Goal: Transaction & Acquisition: Download file/media

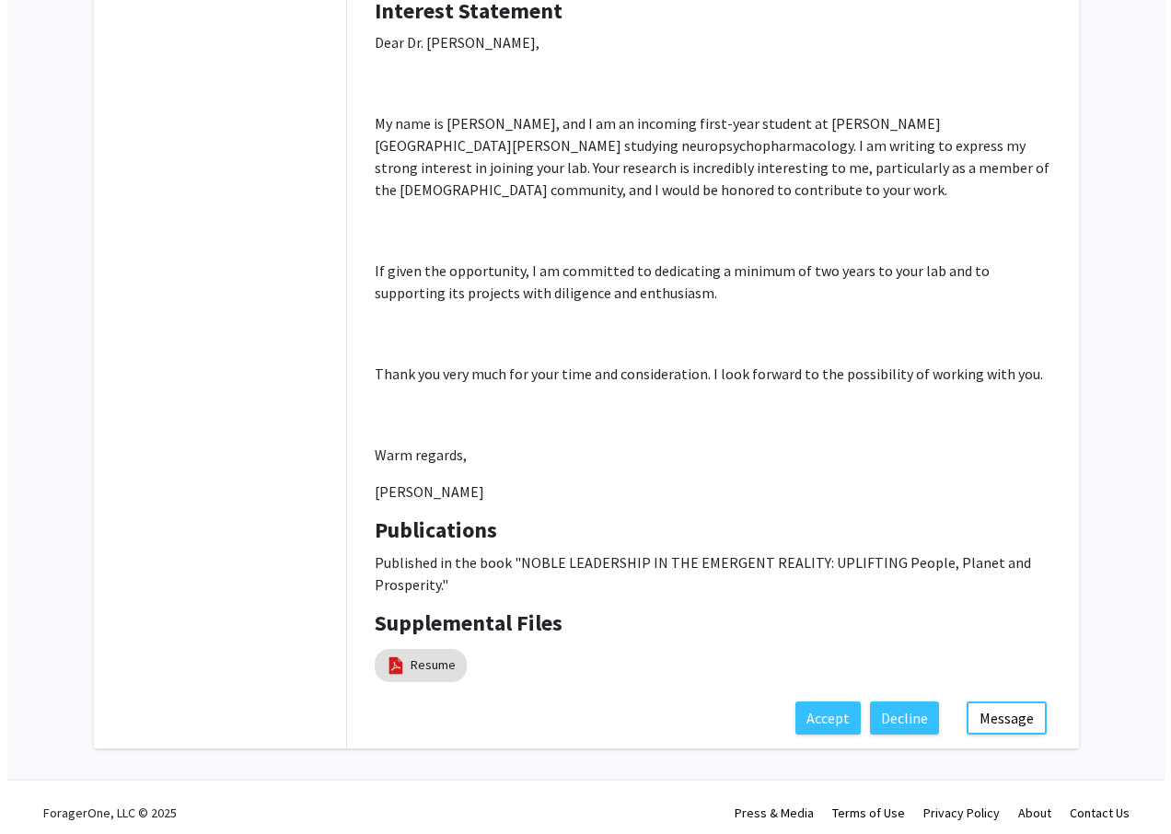
scroll to position [327, 0]
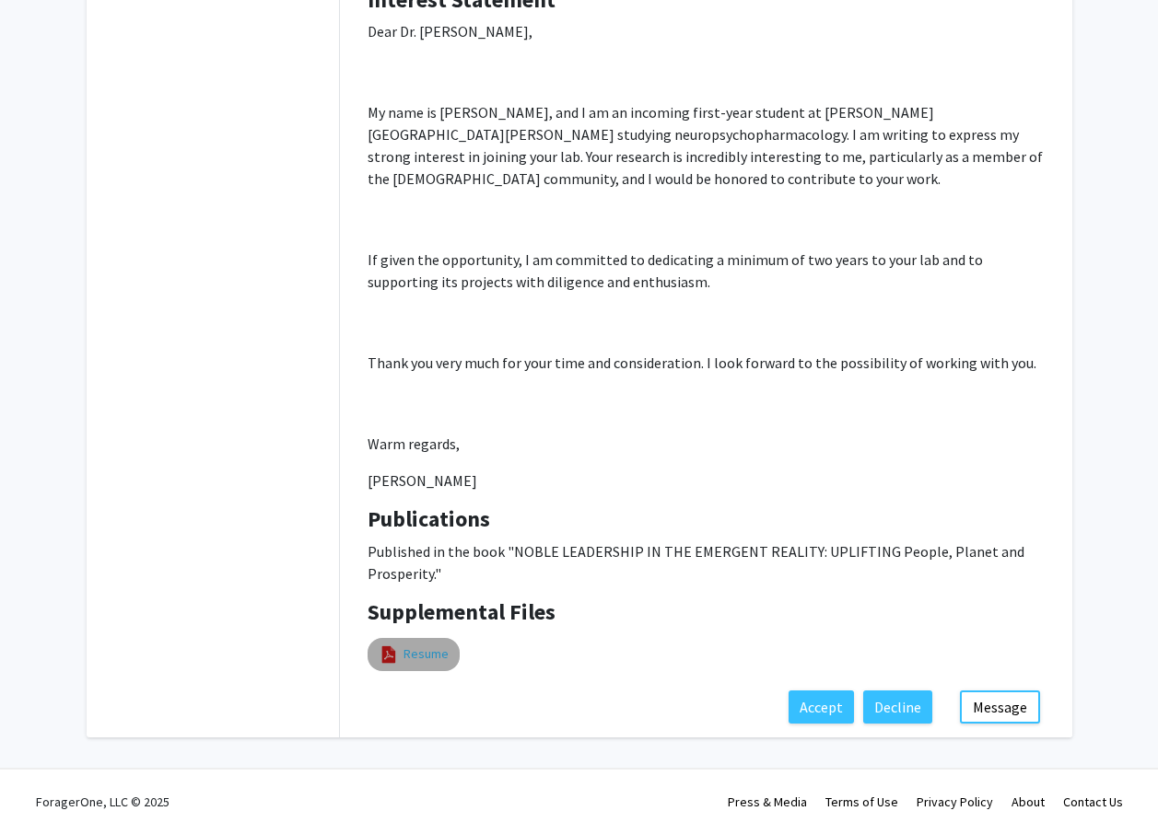
click at [420, 663] on link "Resume" at bounding box center [425, 654] width 45 height 19
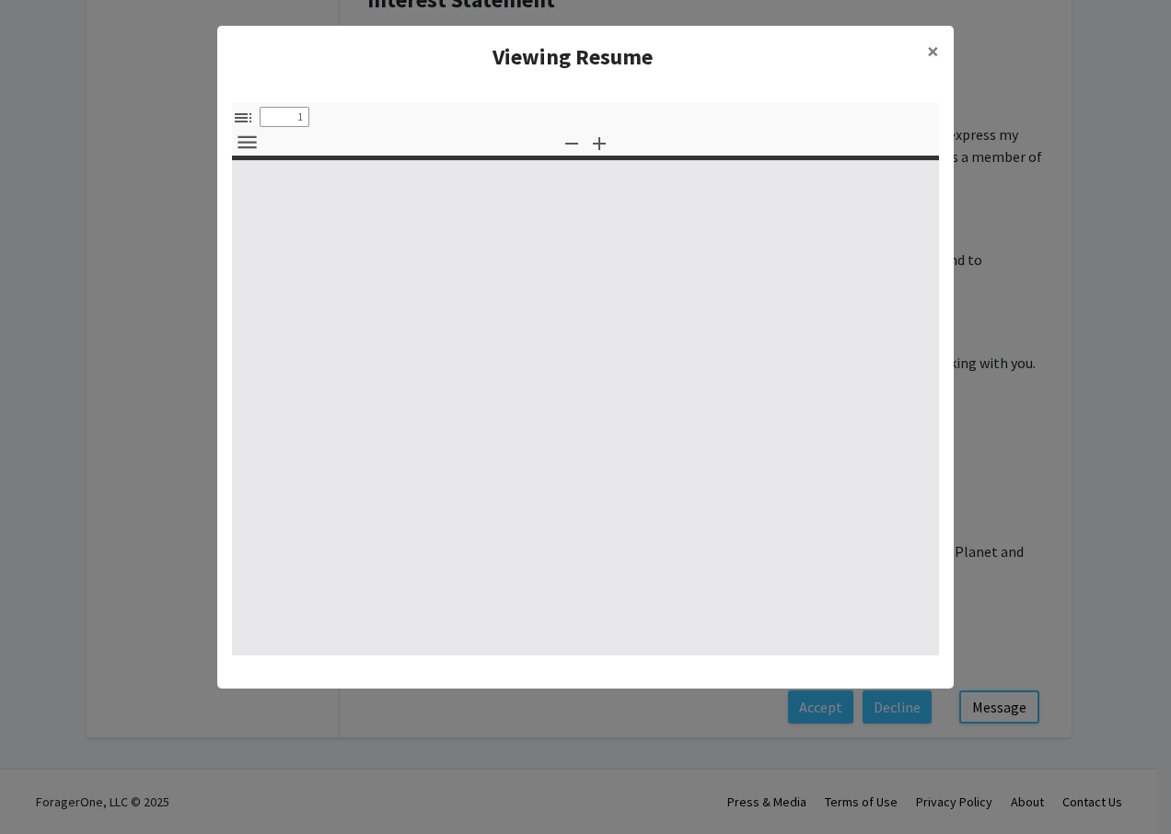
select select "custom"
type input "0"
select select "custom"
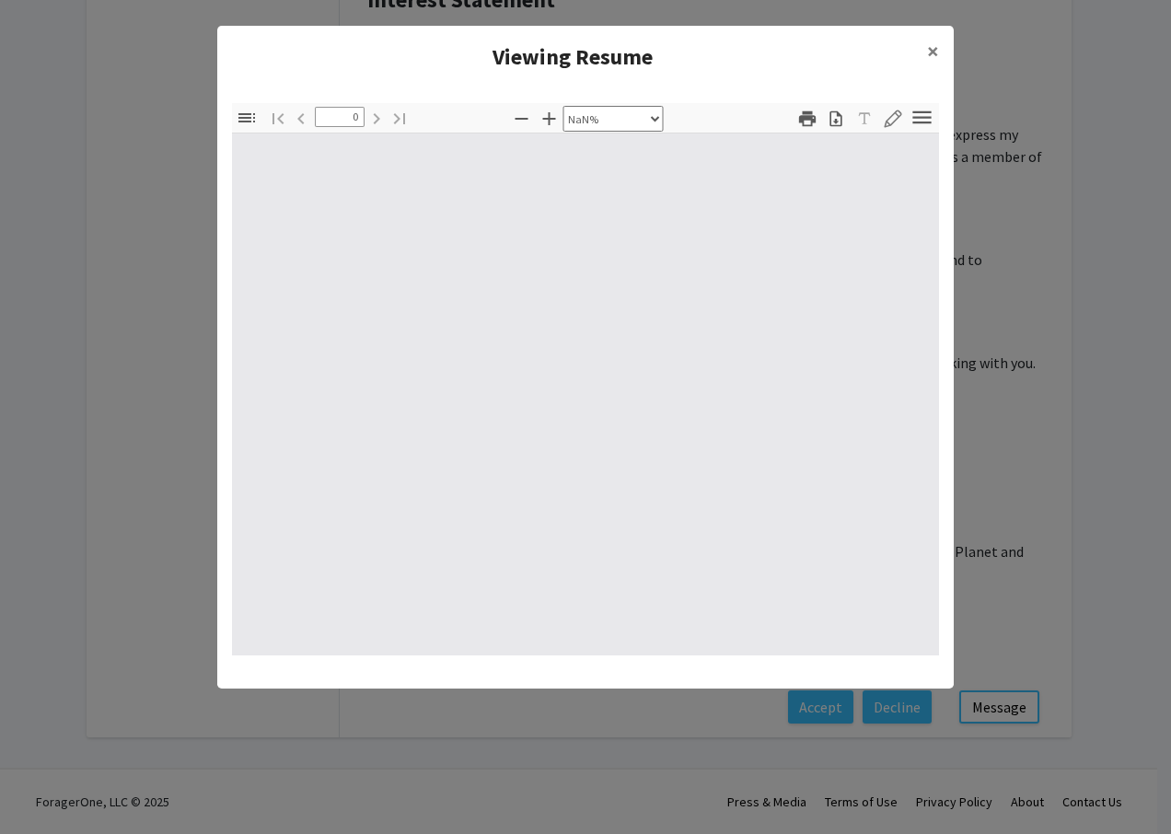
type input "1"
select select "auto"
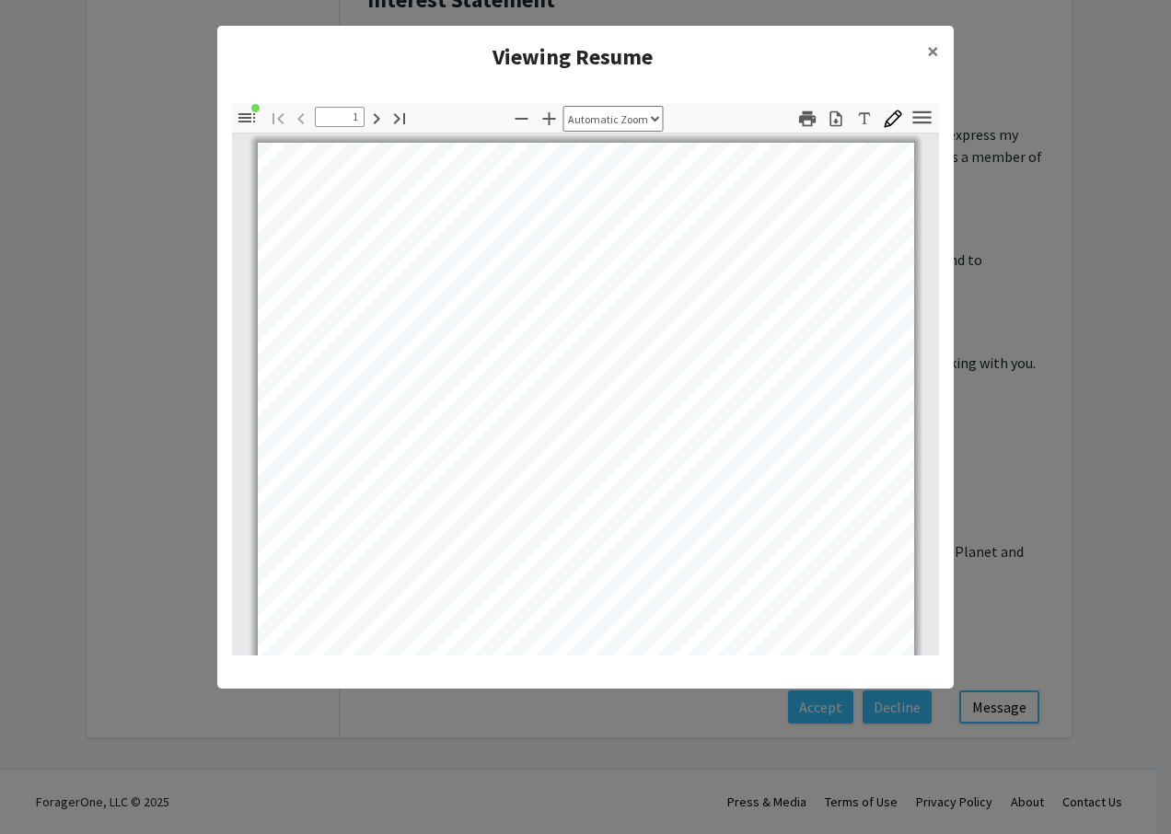
scroll to position [1, 0]
click at [922, 117] on icon "button" at bounding box center [922, 117] width 18 height 13
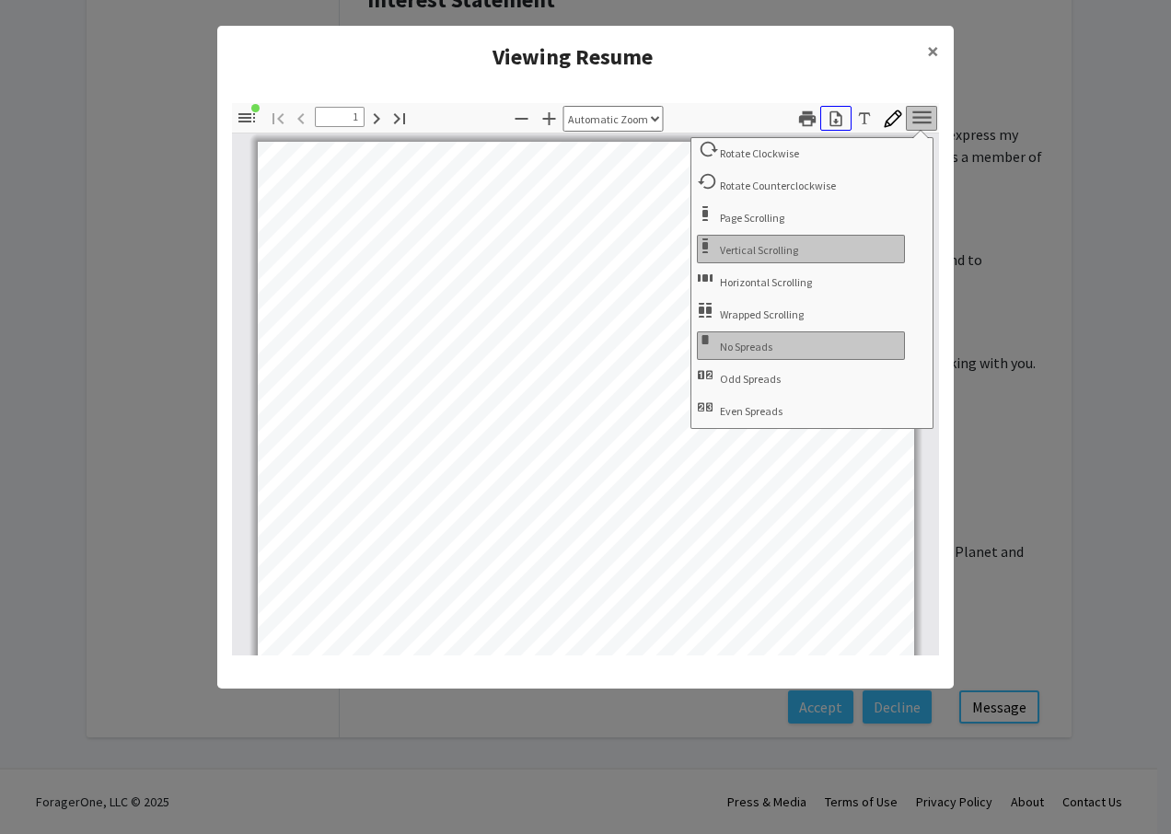
click at [838, 119] on icon "button" at bounding box center [836, 119] width 18 height 18
